Goal: Task Accomplishment & Management: Manage account settings

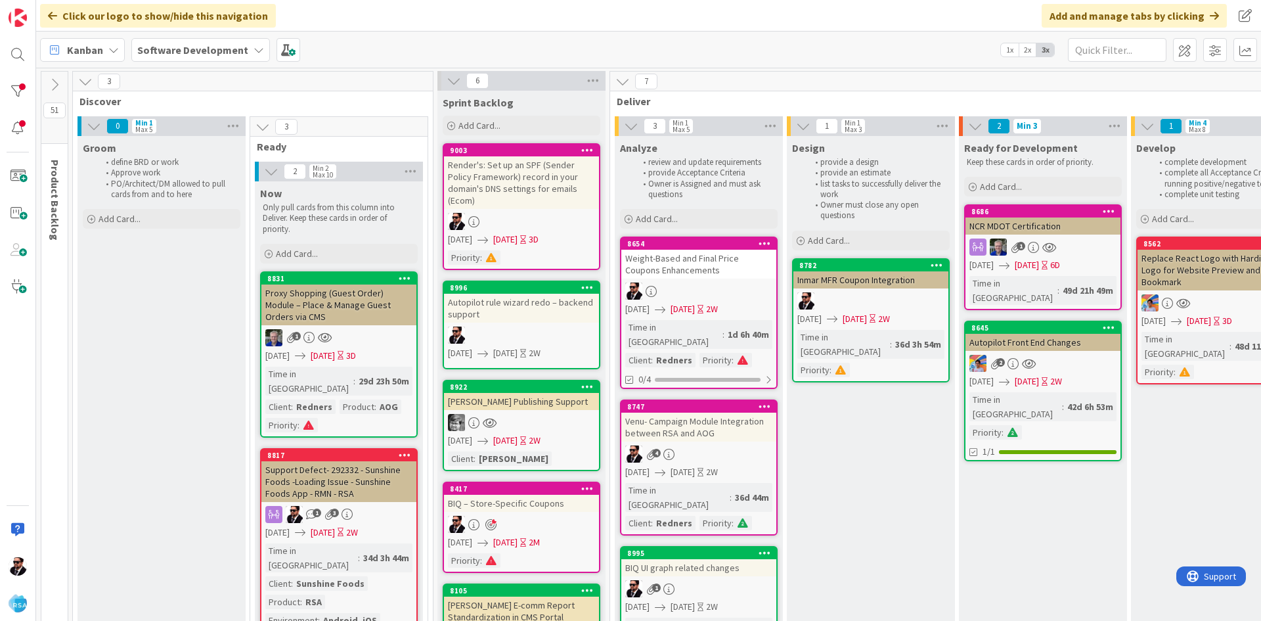
click at [682, 277] on div "Weight-Based and Final Price Coupons Enhancements" at bounding box center [698, 264] width 155 height 29
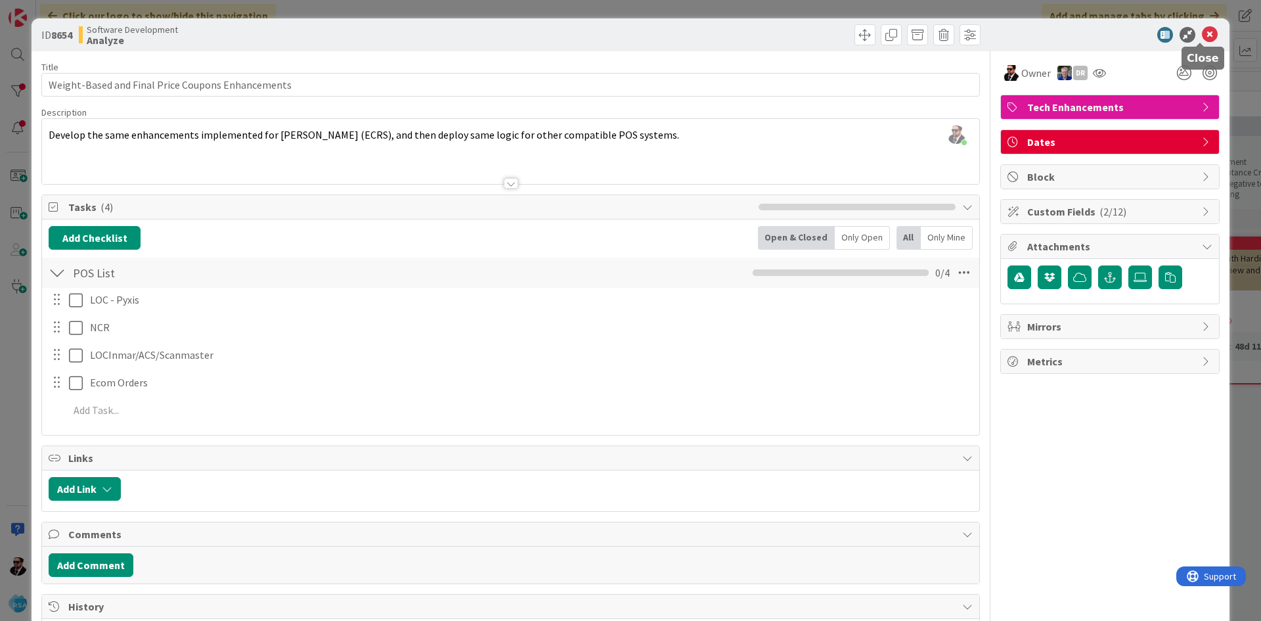
click at [1202, 33] on icon at bounding box center [1210, 35] width 16 height 16
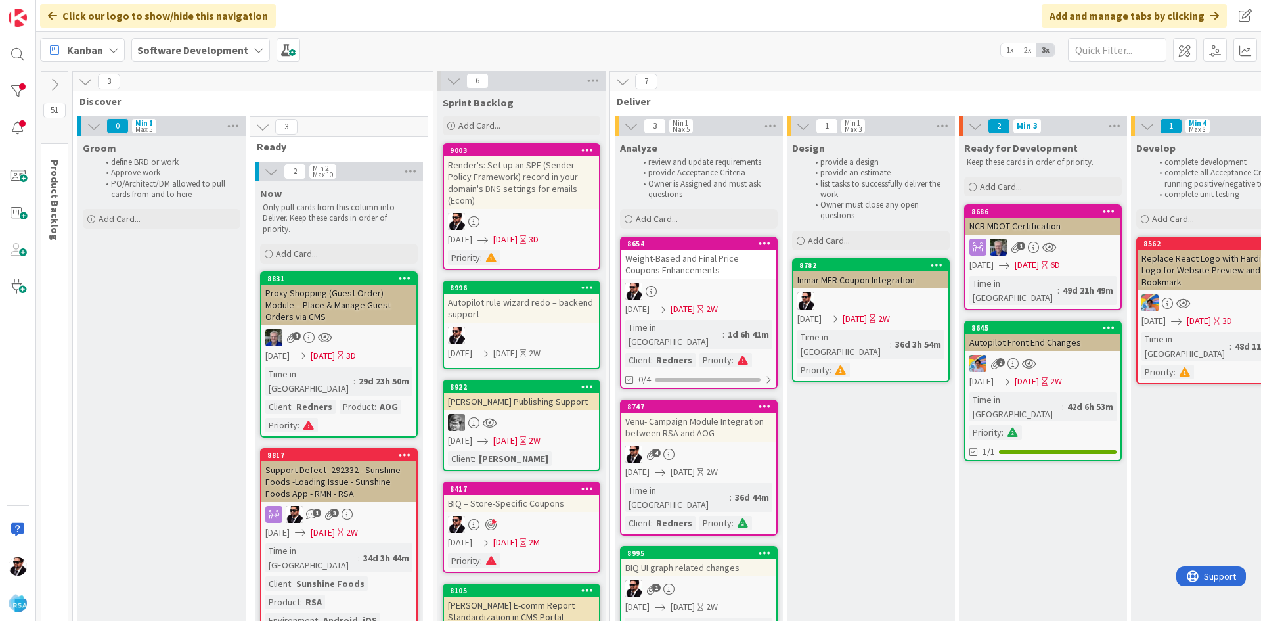
click at [562, 181] on div "Render's: Set up an SPF (Sender Policy Framework) record in your domain's DNS s…" at bounding box center [521, 182] width 155 height 53
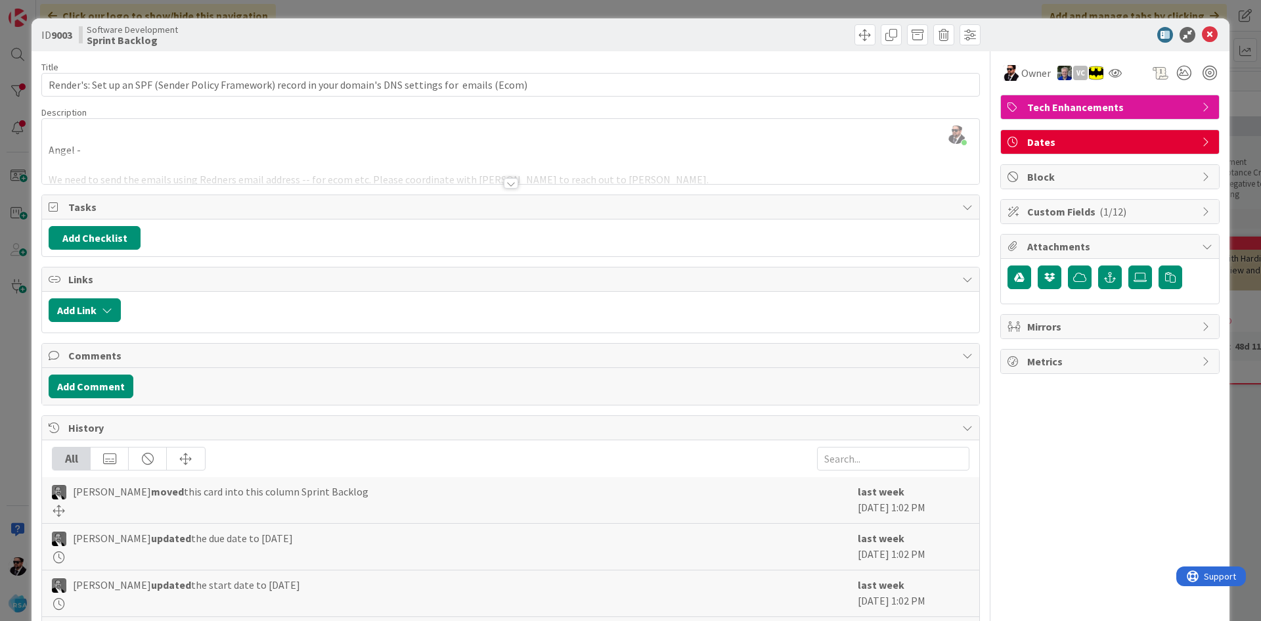
click at [504, 182] on div at bounding box center [511, 183] width 14 height 11
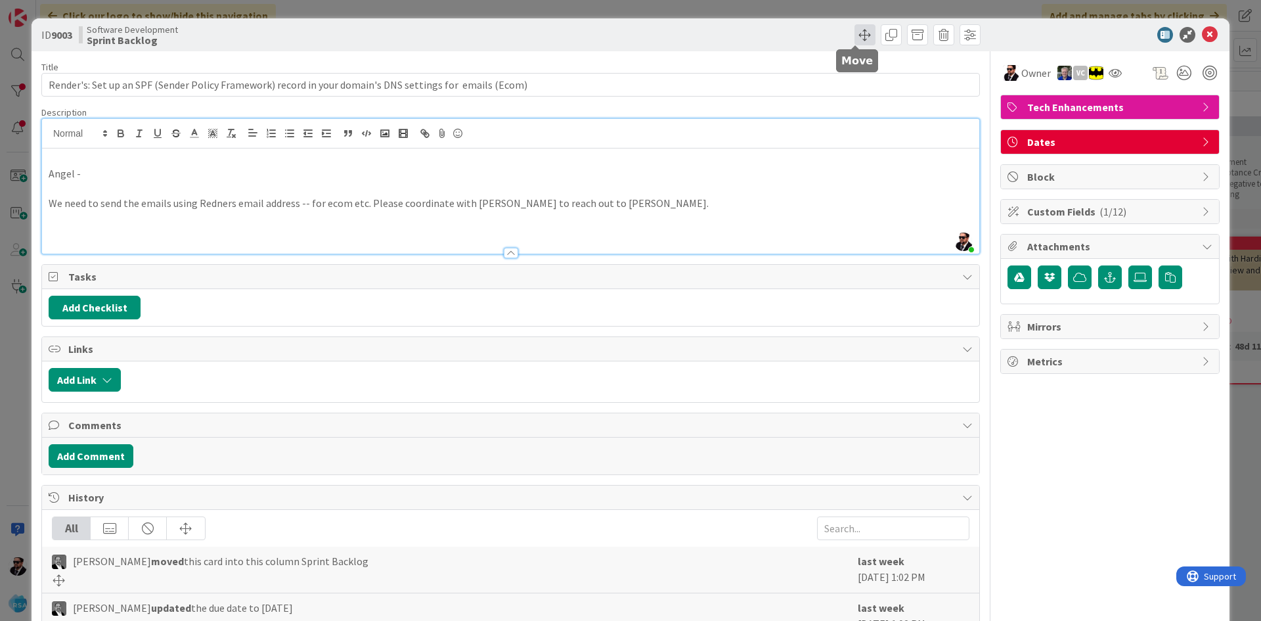
click at [861, 32] on span at bounding box center [865, 34] width 21 height 21
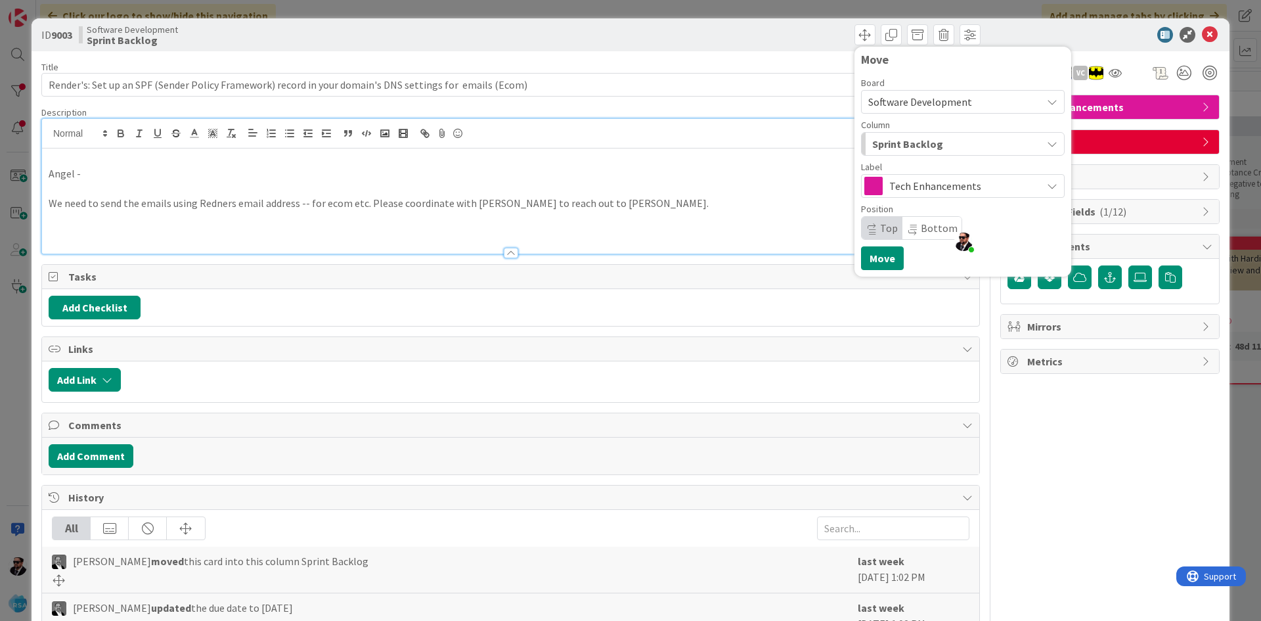
click at [911, 181] on span "Tech Enhancements" at bounding box center [962, 186] width 146 height 18
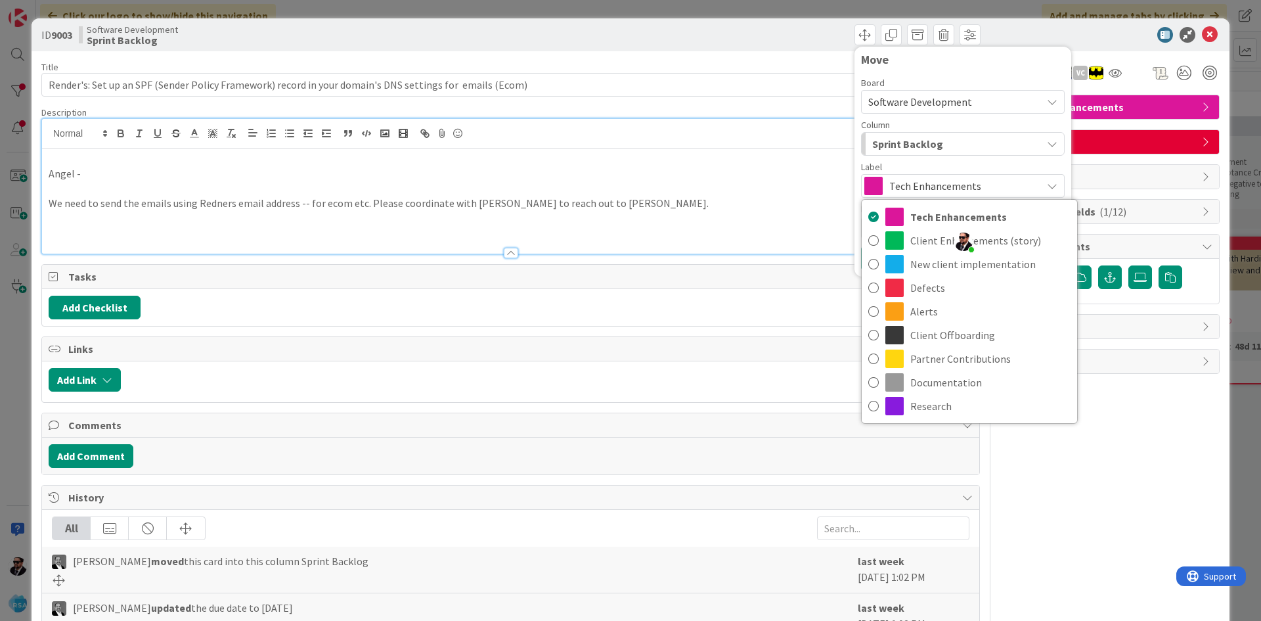
click at [922, 148] on span "Sprint Backlog" at bounding box center [907, 143] width 71 height 17
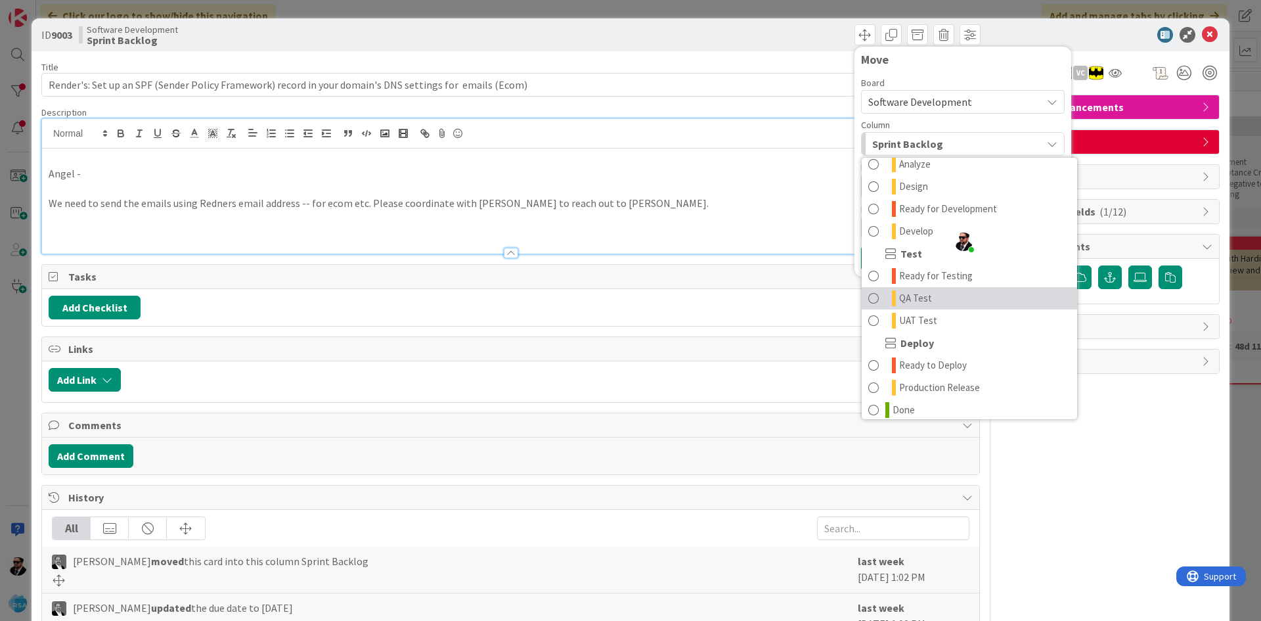
scroll to position [374, 0]
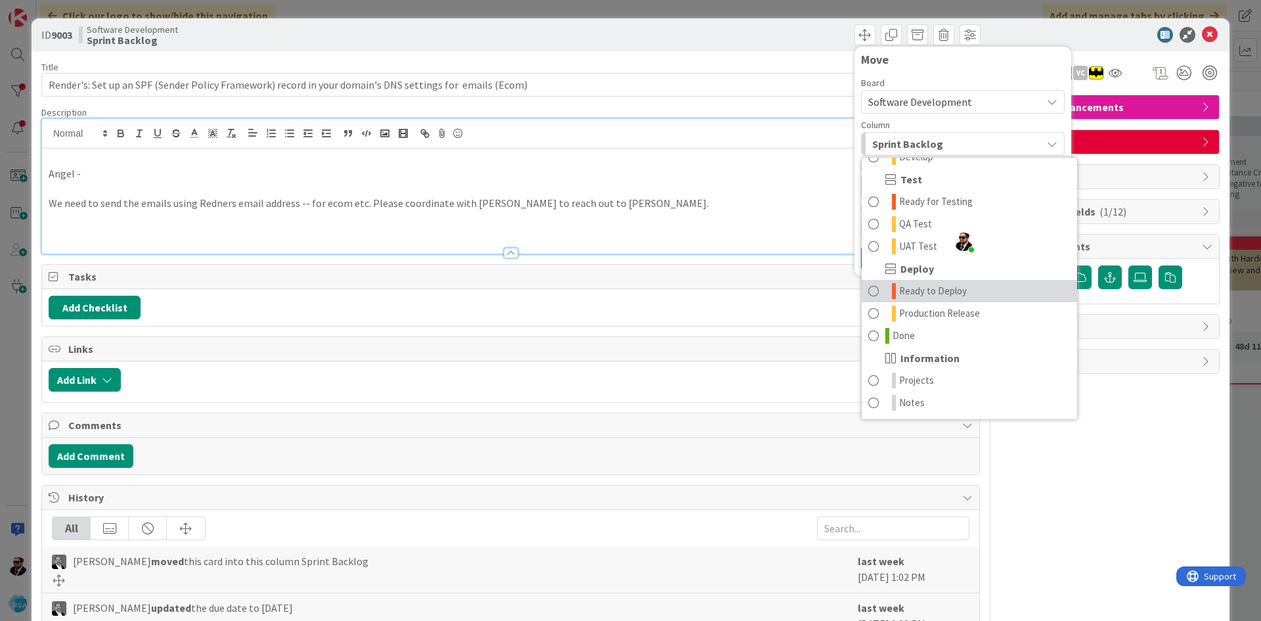
click at [915, 293] on span "Ready to Deploy" at bounding box center [933, 291] width 68 height 16
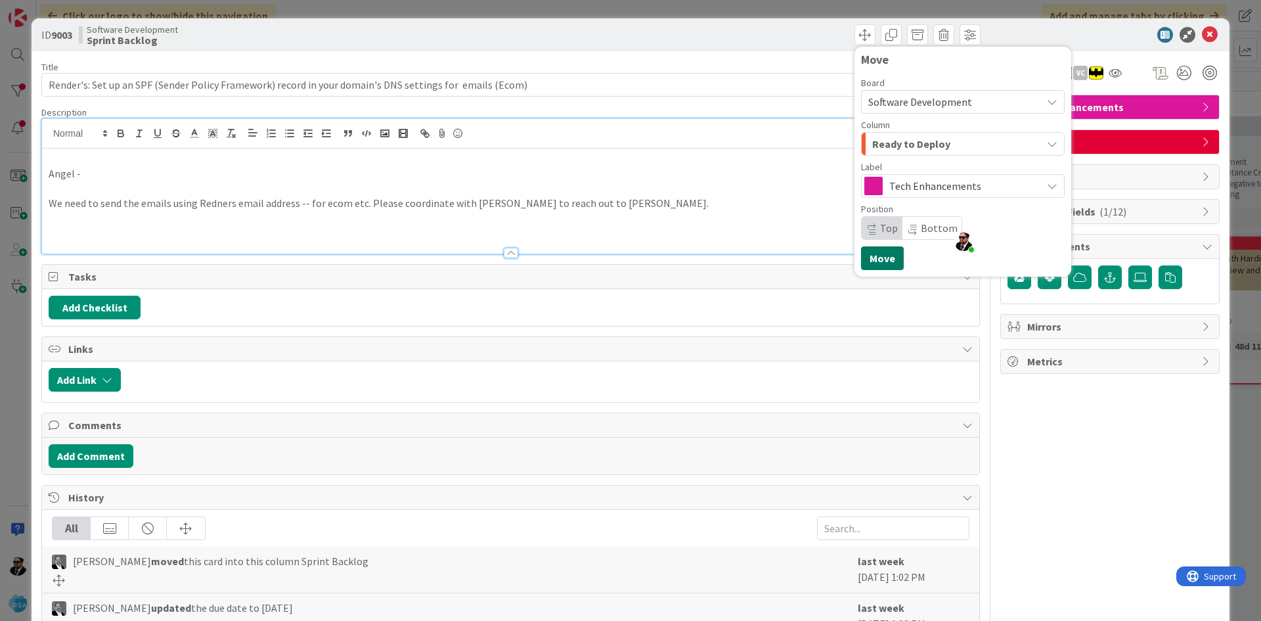
click at [886, 254] on button "Move" at bounding box center [882, 258] width 43 height 24
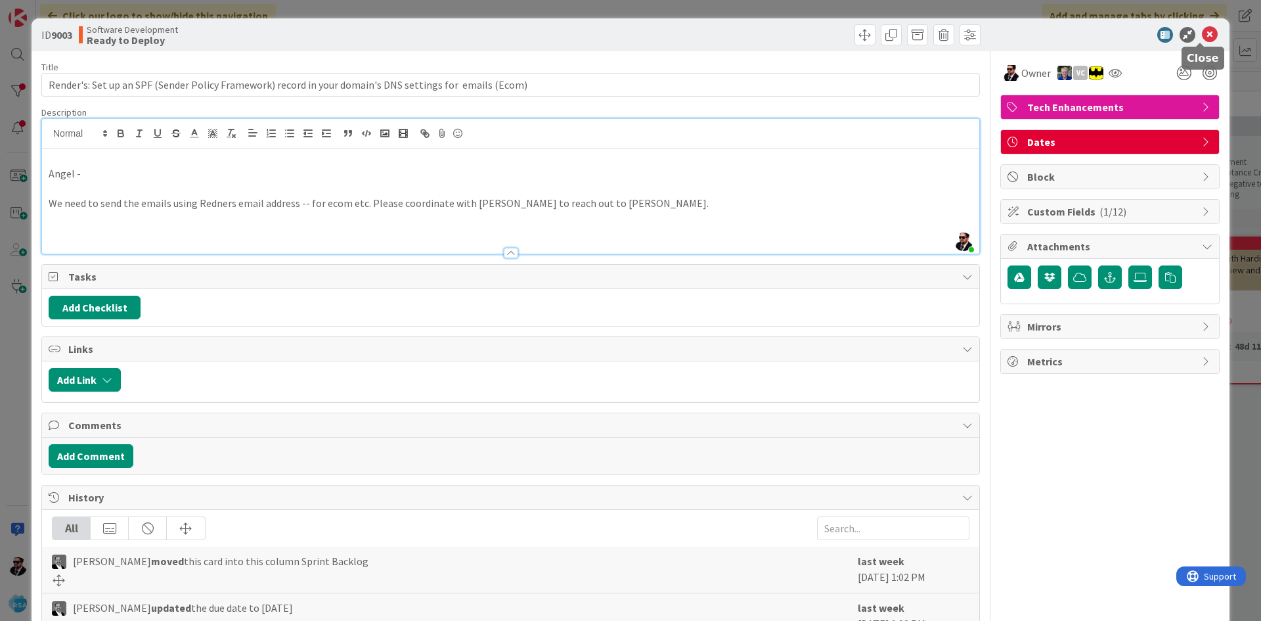
type input "Render's: Set up an SPF (Sender Policy Framework) record in your domain's DNS s…"
click at [1202, 39] on icon at bounding box center [1210, 35] width 16 height 16
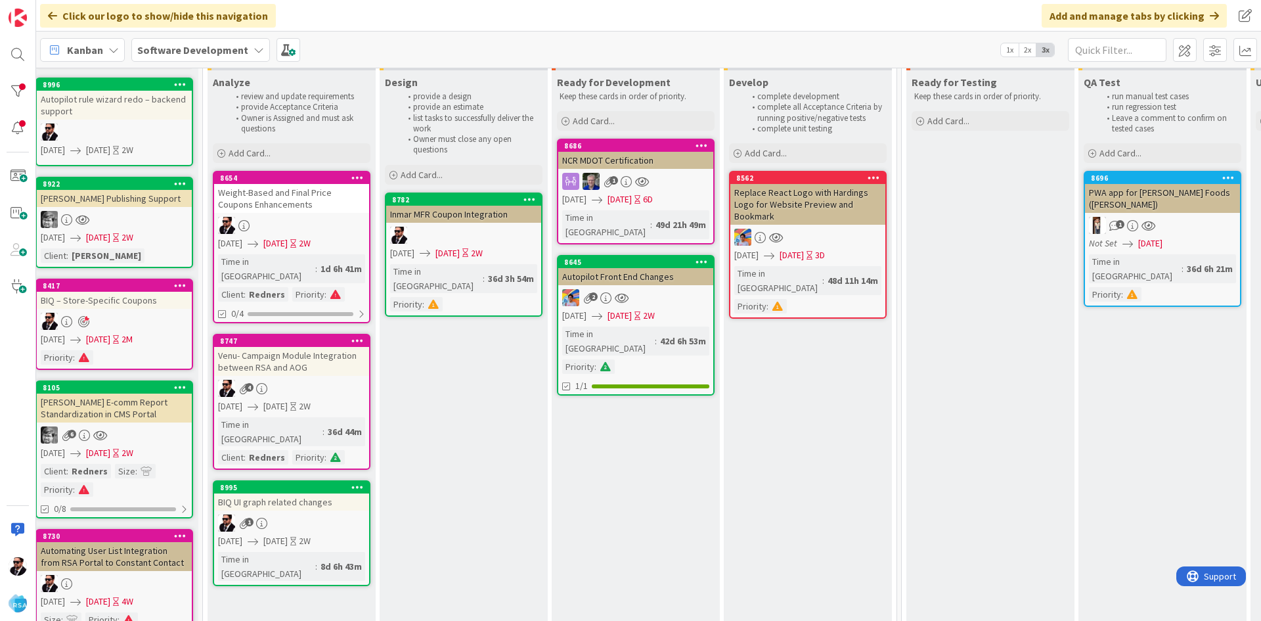
scroll to position [66, 403]
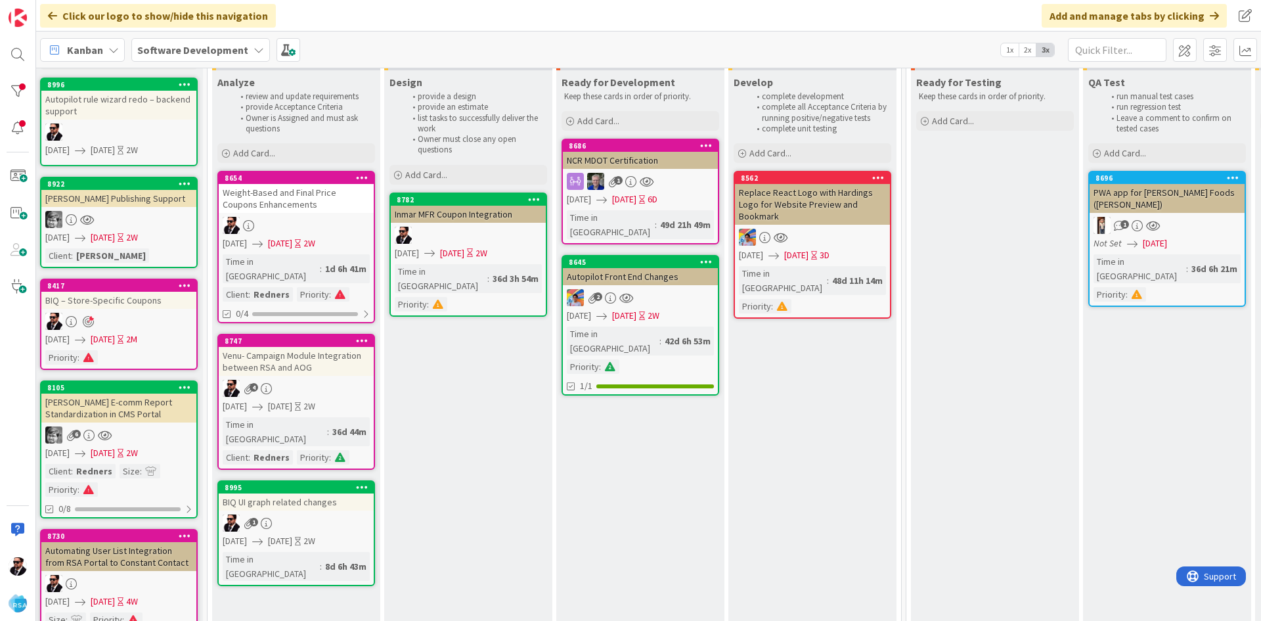
click at [483, 216] on div "Inmar MFR Coupon Integration" at bounding box center [468, 214] width 155 height 17
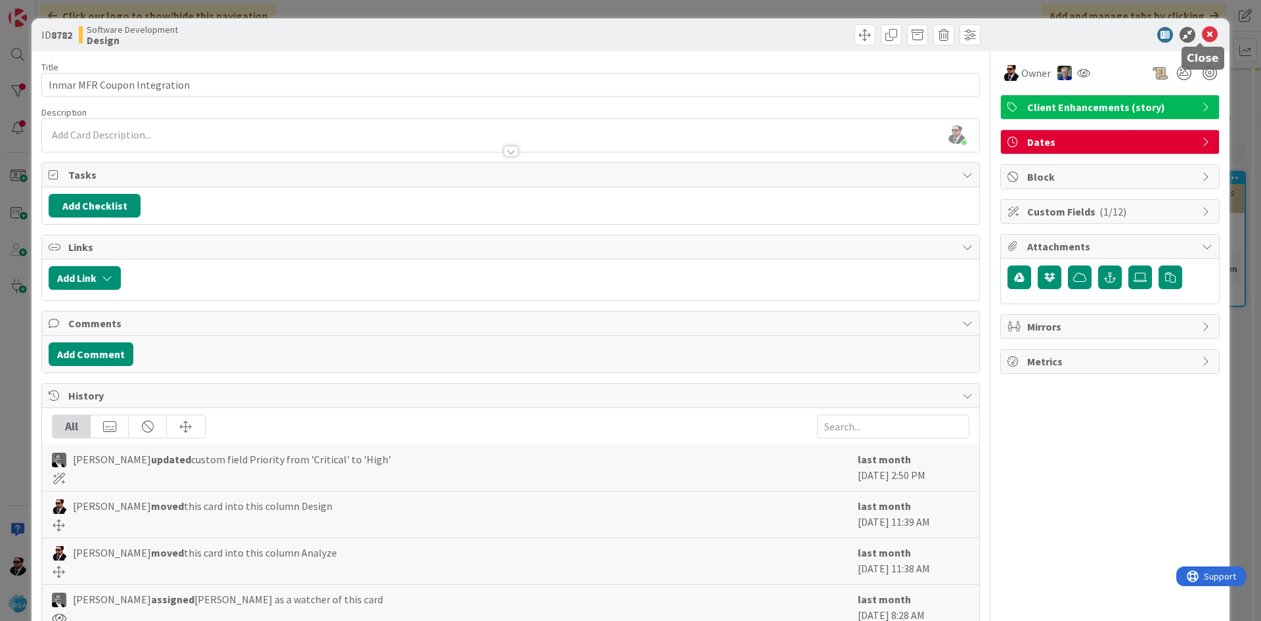
click at [1202, 33] on icon at bounding box center [1210, 35] width 16 height 16
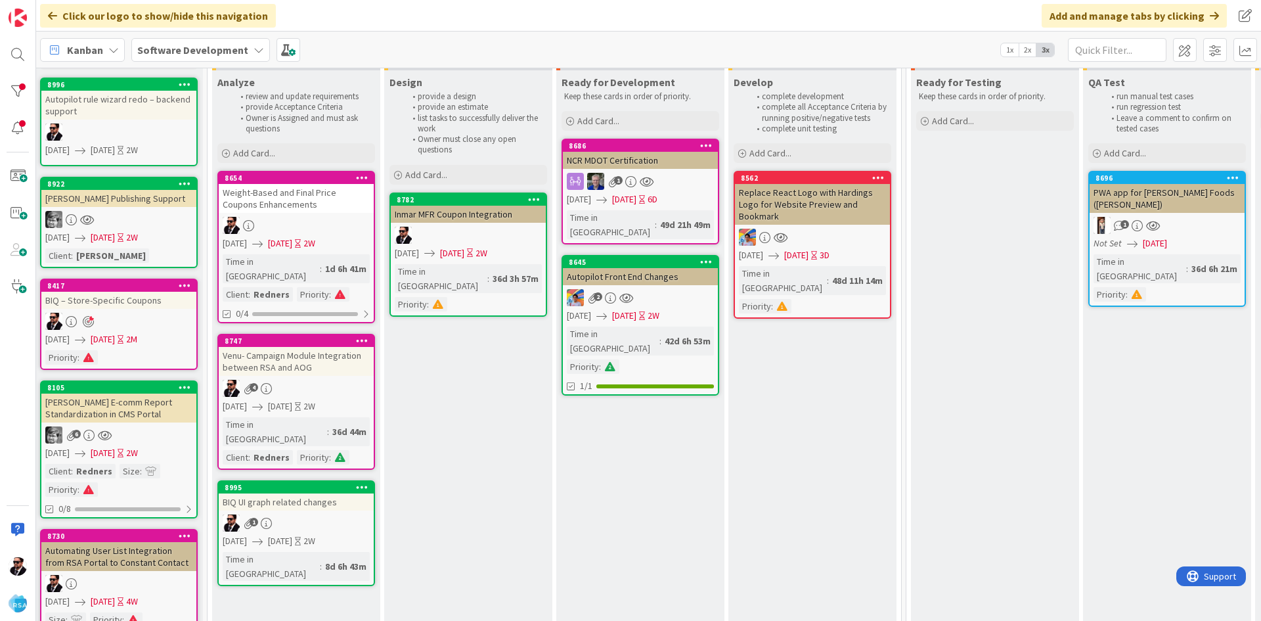
click at [327, 191] on div "Weight-Based and Final Price Coupons Enhancements" at bounding box center [296, 198] width 155 height 29
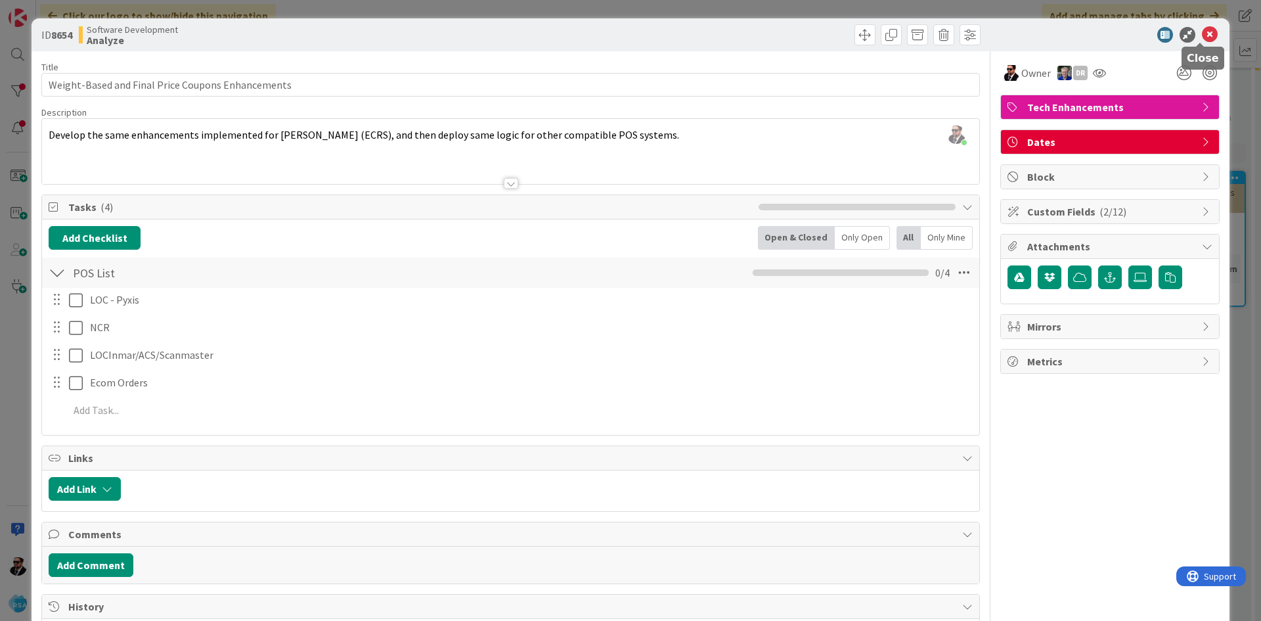
click at [1202, 35] on icon at bounding box center [1210, 35] width 16 height 16
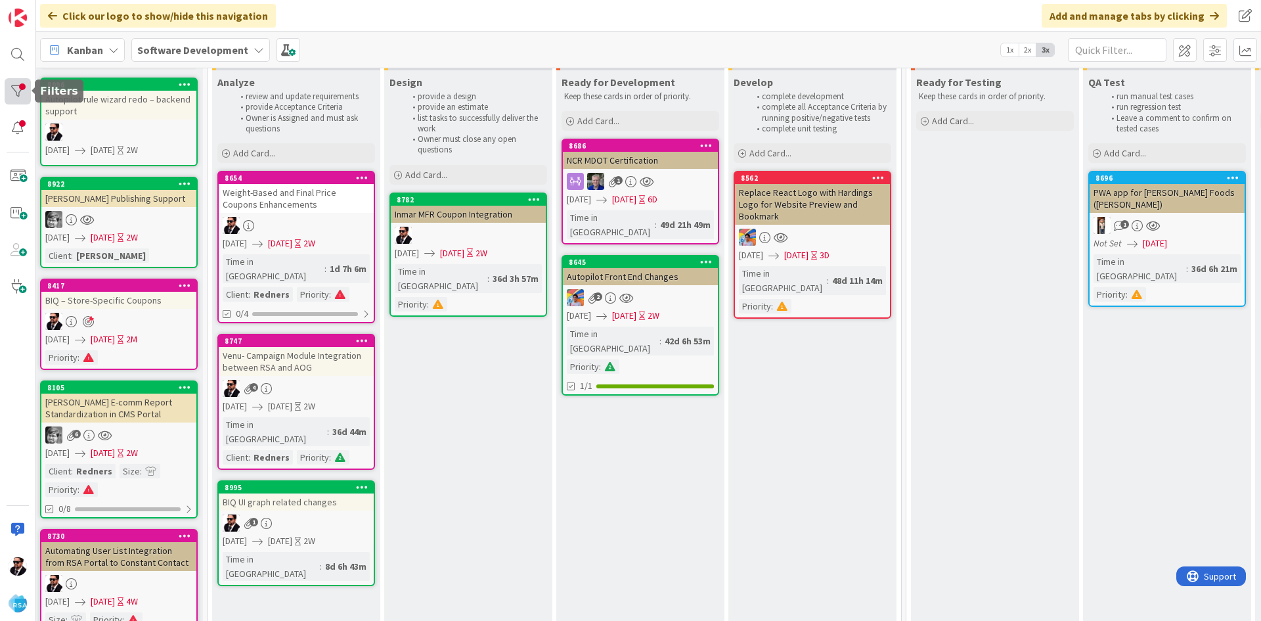
click at [23, 92] on div at bounding box center [18, 91] width 26 height 26
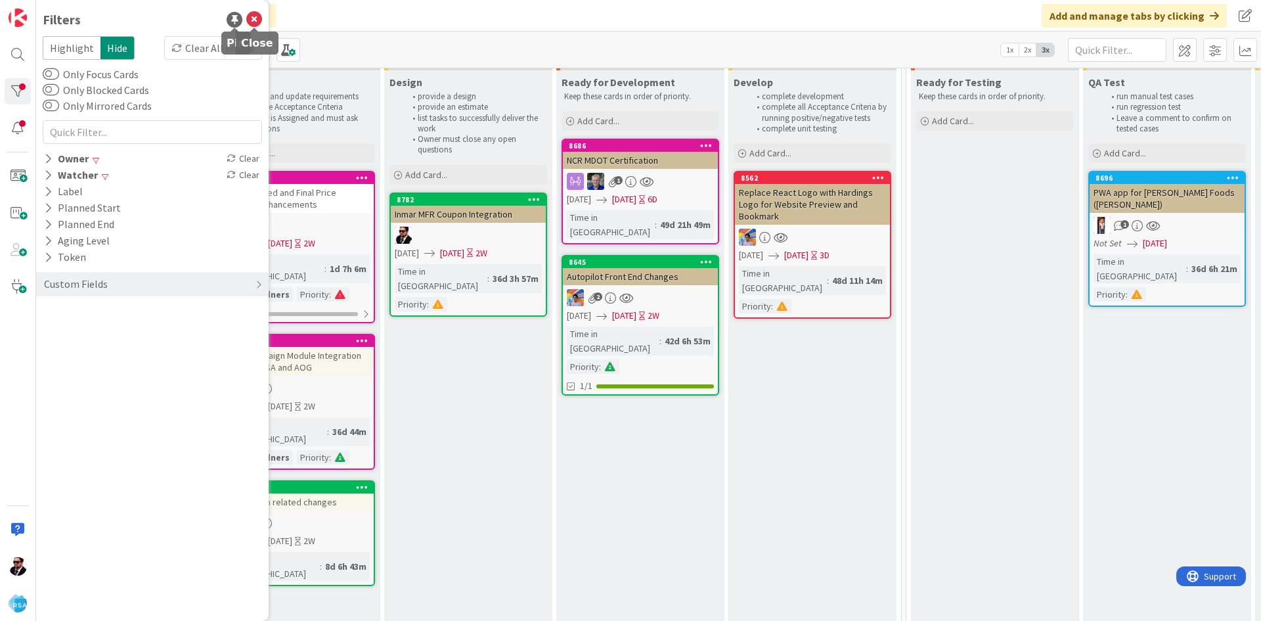
click at [254, 18] on icon at bounding box center [254, 20] width 16 height 16
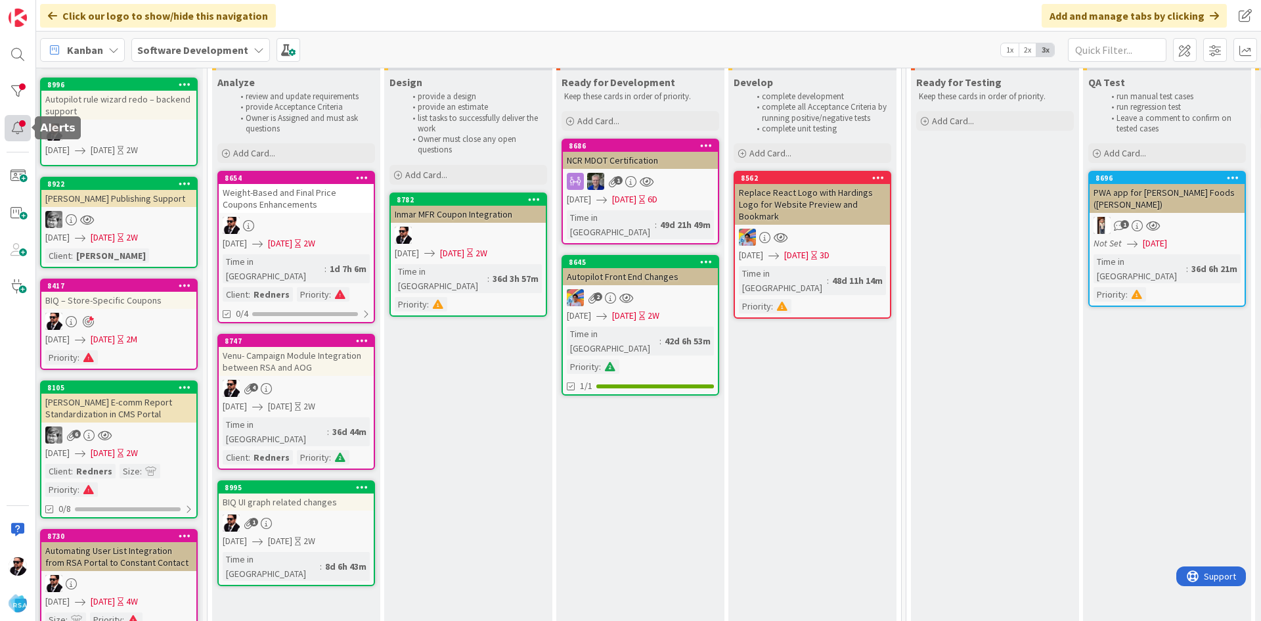
click at [14, 132] on div at bounding box center [18, 128] width 26 height 26
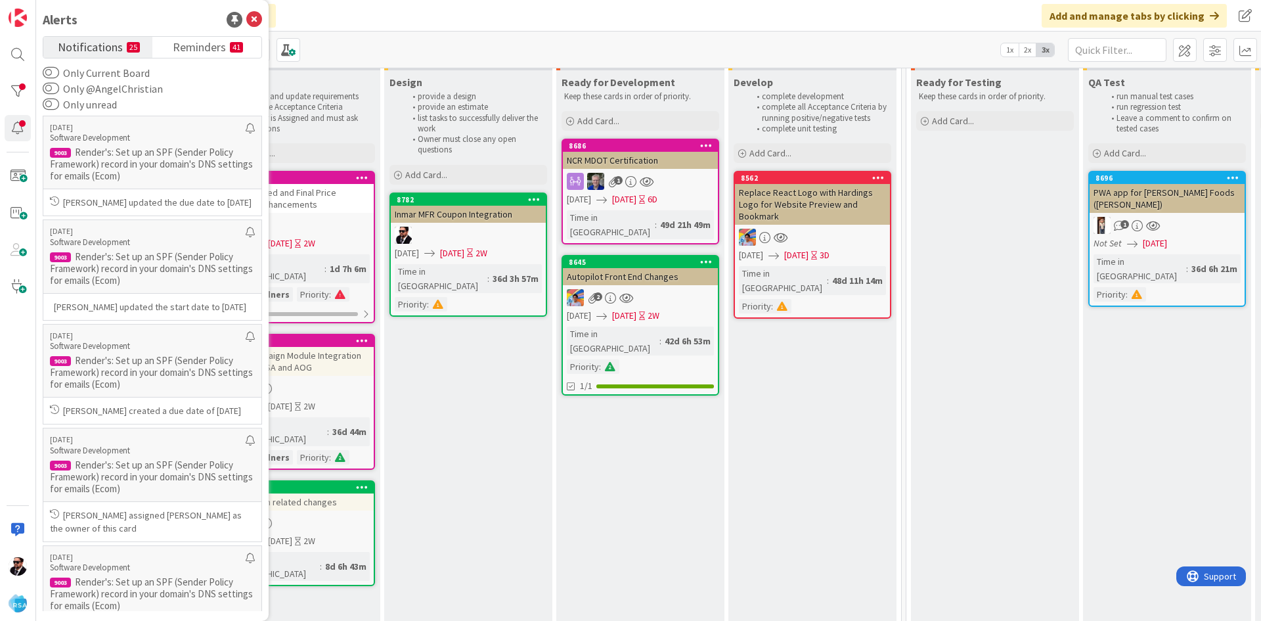
click at [101, 52] on span "Notifications" at bounding box center [90, 46] width 65 height 18
click at [194, 41] on span "Reminders" at bounding box center [199, 46] width 53 height 18
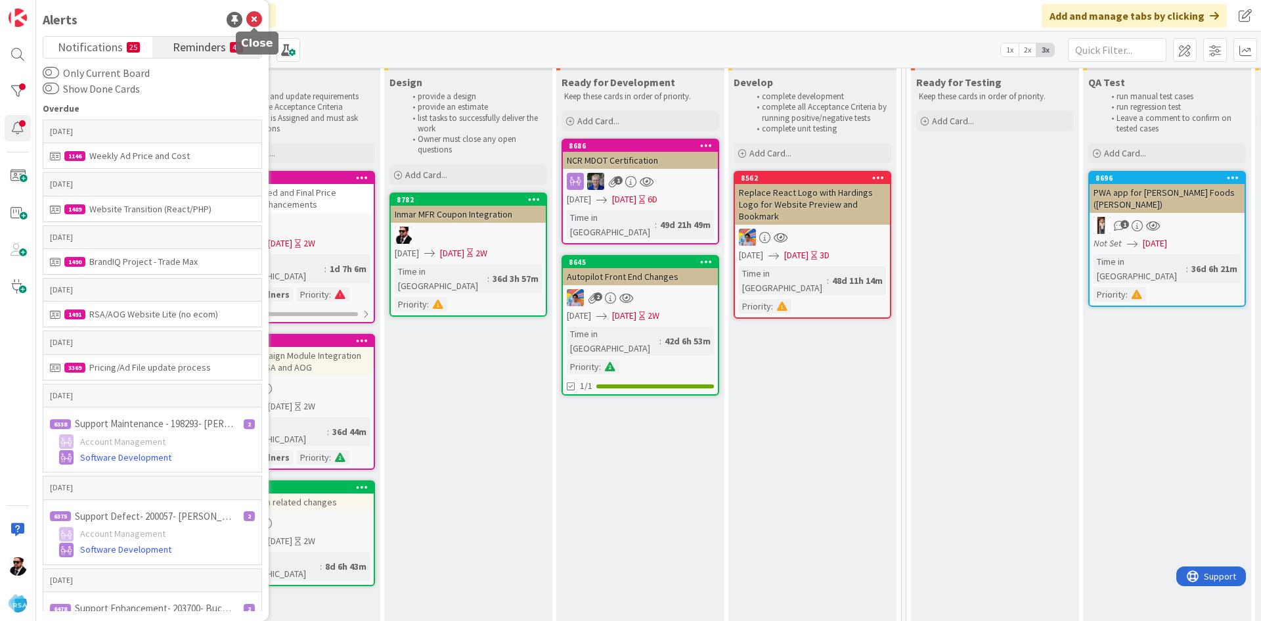
click at [249, 21] on icon at bounding box center [254, 20] width 16 height 16
